Goal: Task Accomplishment & Management: Manage account settings

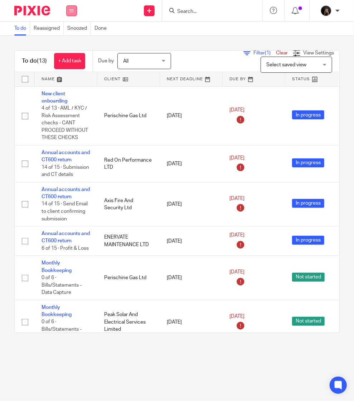
click at [71, 7] on button at bounding box center [71, 10] width 11 height 11
click at [73, 86] on link "Settings" at bounding box center [71, 85] width 19 height 5
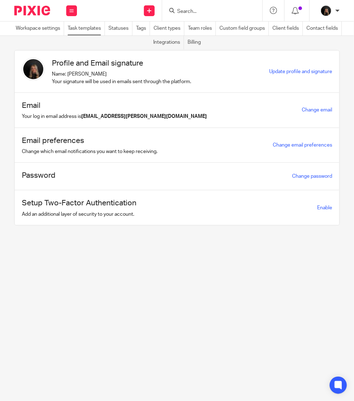
click at [101, 29] on link "Task templates" at bounding box center [86, 28] width 37 height 14
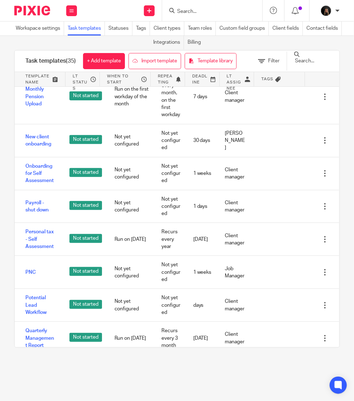
scroll to position [809, 0]
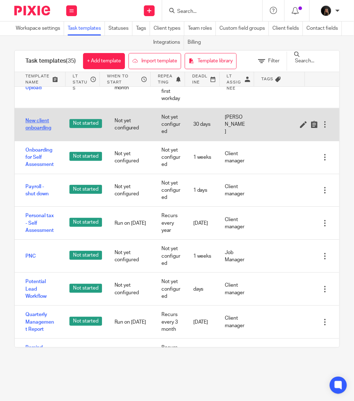
click at [35, 132] on link "New client onboarding" at bounding box center [40, 124] width 30 height 15
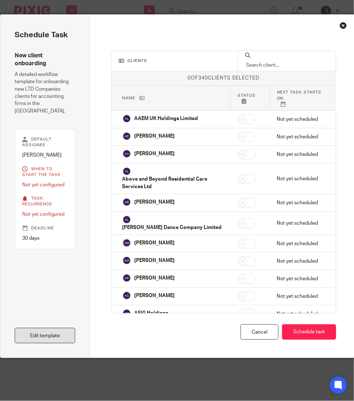
click at [55, 333] on link "Edit template" at bounding box center [45, 335] width 61 height 15
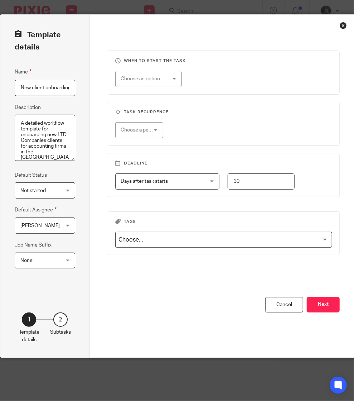
scroll to position [0, 2]
click at [322, 305] on button "Next" at bounding box center [323, 304] width 33 height 15
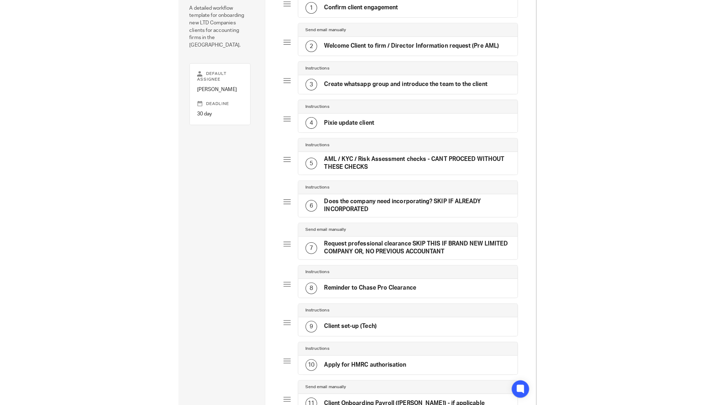
scroll to position [66, 0]
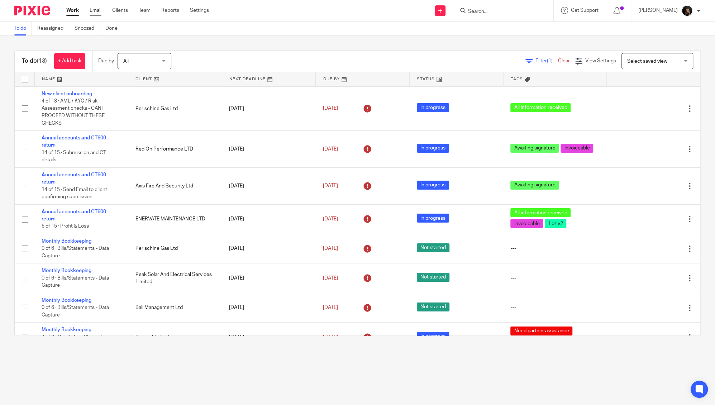
scroll to position [173, 0]
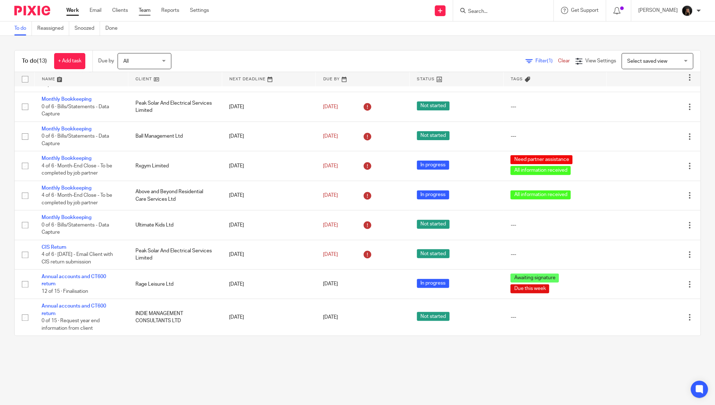
click at [141, 9] on link "Team" at bounding box center [145, 10] width 12 height 7
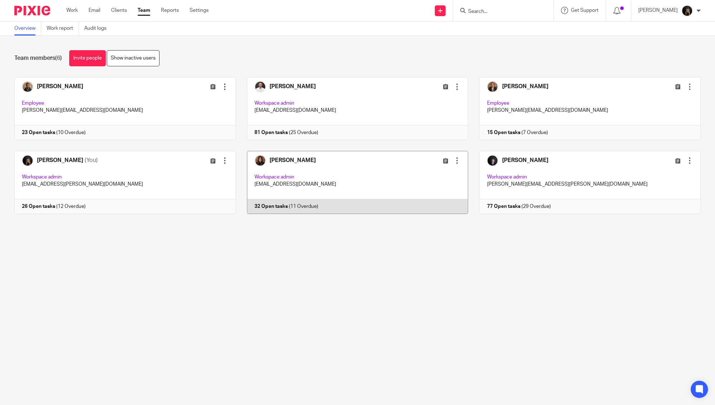
click at [379, 174] on link at bounding box center [352, 182] width 233 height 63
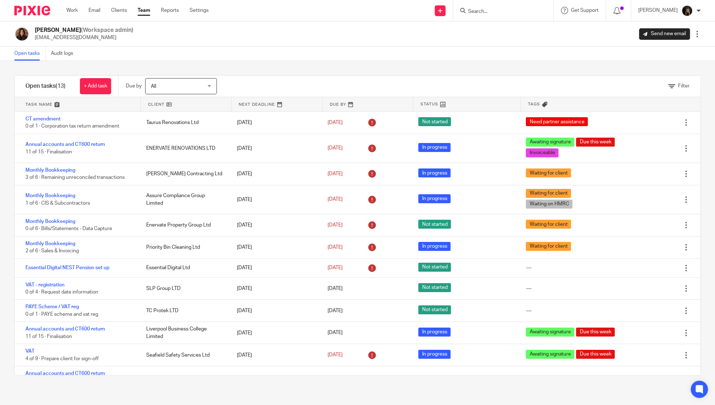
click at [41, 102] on link at bounding box center [78, 104] width 126 height 14
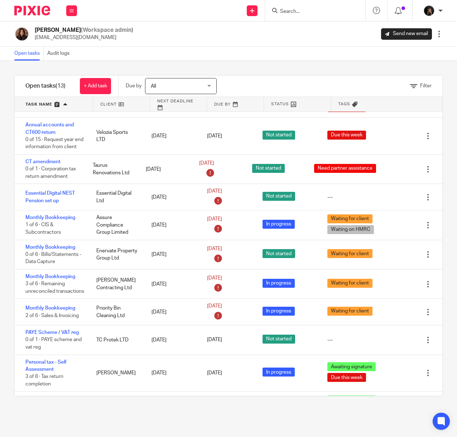
scroll to position [63, 0]
